Goal: Information Seeking & Learning: Learn about a topic

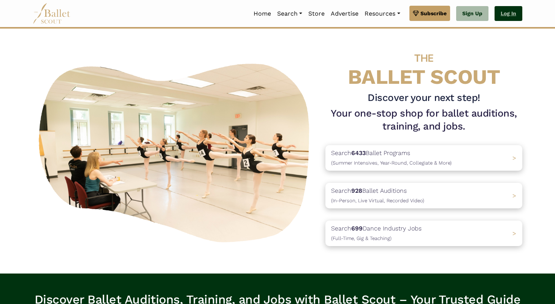
click at [511, 13] on link "Log In" at bounding box center [509, 13] width 28 height 15
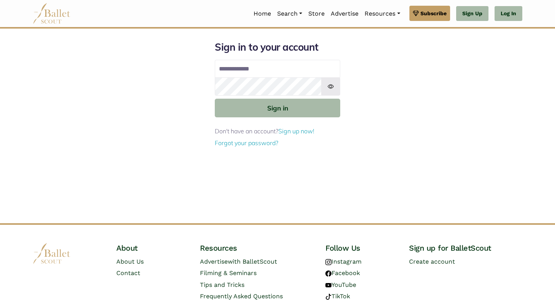
click at [271, 75] on input "Email address" at bounding box center [278, 69] width 126 height 18
type input "**********"
click at [215, 99] on button "Sign in" at bounding box center [278, 108] width 126 height 19
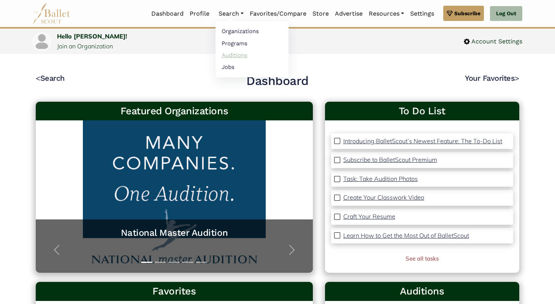
click at [234, 54] on link "Auditions" at bounding box center [252, 55] width 73 height 12
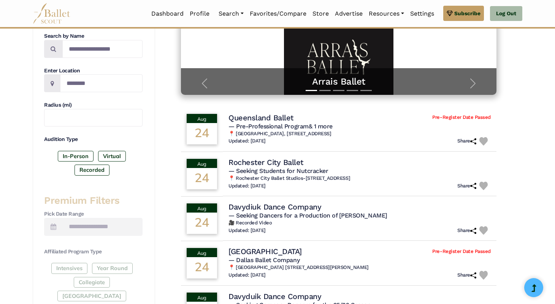
scroll to position [144, 0]
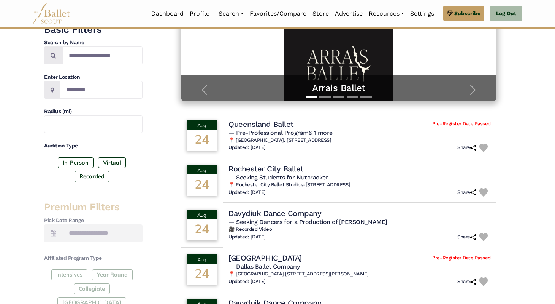
click at [162, 92] on div "928 results were found, subscribe to see them all! Please contact us if you com…" at bounding box center [339, 247] width 368 height 640
click at [80, 162] on label "In-Person" at bounding box center [76, 162] width 36 height 11
click at [70, 162] on label "In-Person" at bounding box center [76, 162] width 36 height 11
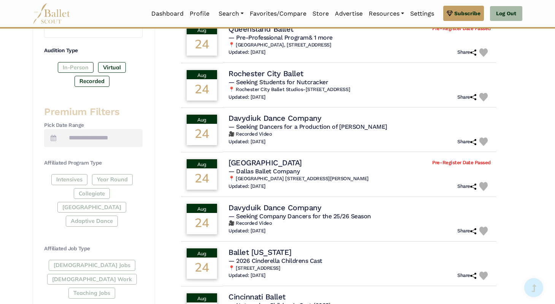
scroll to position [260, 0]
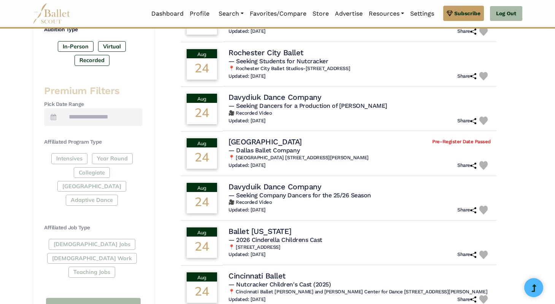
click at [72, 239] on div "[DEMOGRAPHIC_DATA] Jobs [DEMOGRAPHIC_DATA] Work Teaching Jobs" at bounding box center [93, 259] width 99 height 41
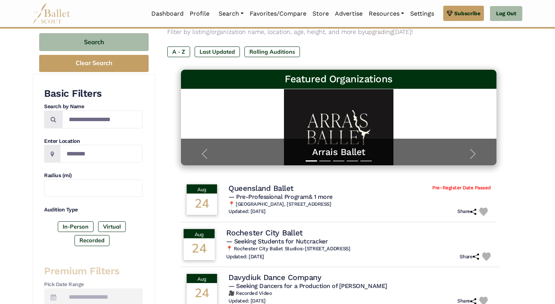
scroll to position [91, 0]
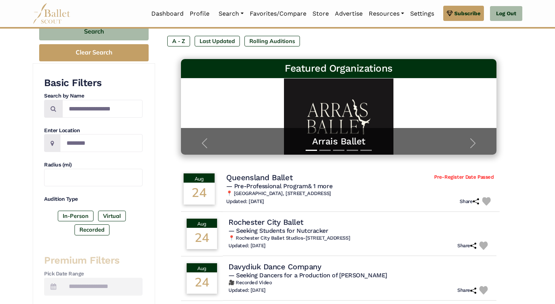
click at [271, 182] on span "— Pre-Professional Program & 1 more" at bounding box center [279, 185] width 106 height 7
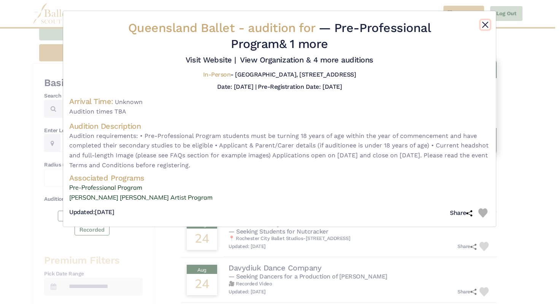
click at [488, 23] on button "Close" at bounding box center [485, 24] width 9 height 9
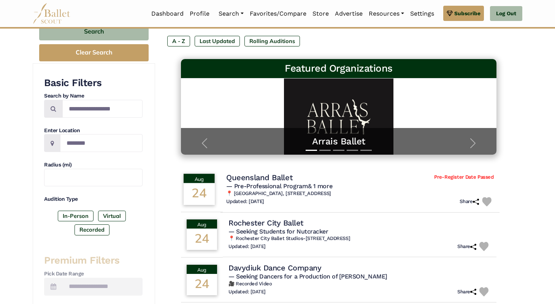
click at [266, 183] on span "— Pre-Professional Program & 1 more" at bounding box center [279, 185] width 106 height 7
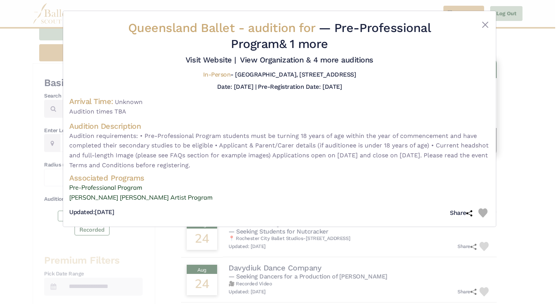
click at [486, 19] on div "Queensland Ballet - audition for — Pre-Professional Program & 1 more Visit Webs…" at bounding box center [279, 118] width 433 height 215
click at [485, 21] on button "Close" at bounding box center [485, 24] width 9 height 9
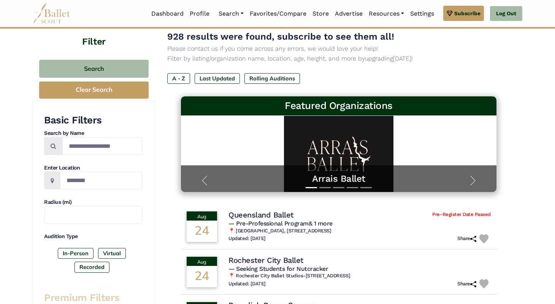
scroll to position [41, 0]
